Goal: Navigation & Orientation: Find specific page/section

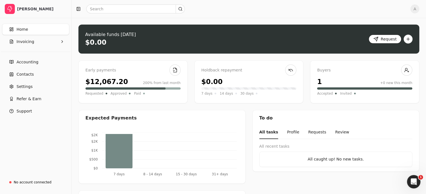
click at [382, 40] on button "Request" at bounding box center [384, 39] width 33 height 9
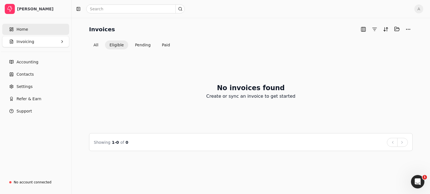
click at [20, 31] on span "Home" at bounding box center [22, 30] width 11 height 6
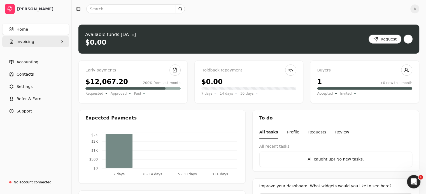
click at [27, 42] on span "Invoicing" at bounding box center [26, 42] width 18 height 6
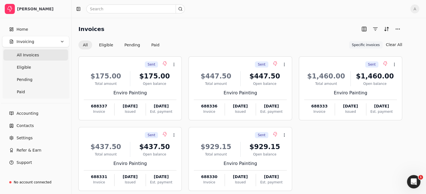
scroll to position [28, 0]
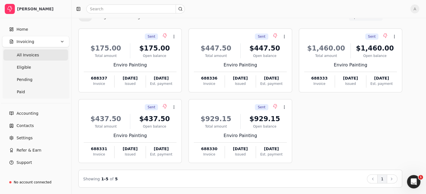
click at [382, 179] on ul "Back 1 Next" at bounding box center [381, 179] width 30 height 9
click at [27, 43] on span "Invoicing" at bounding box center [26, 42] width 18 height 6
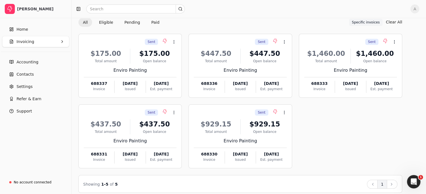
scroll to position [23, 0]
click at [29, 61] on span "Accounting" at bounding box center [28, 62] width 22 height 6
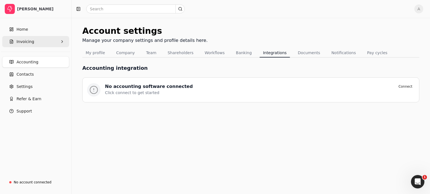
click at [20, 43] on span "Invoicing" at bounding box center [26, 42] width 18 height 6
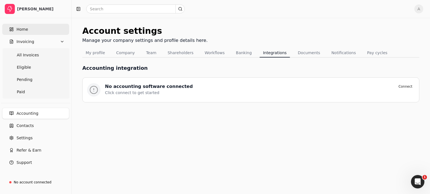
click at [21, 30] on span "Home" at bounding box center [22, 30] width 11 height 6
